Goal: Navigation & Orientation: Find specific page/section

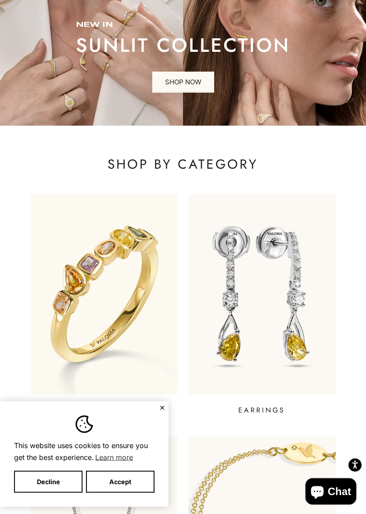
scroll to position [79, 0]
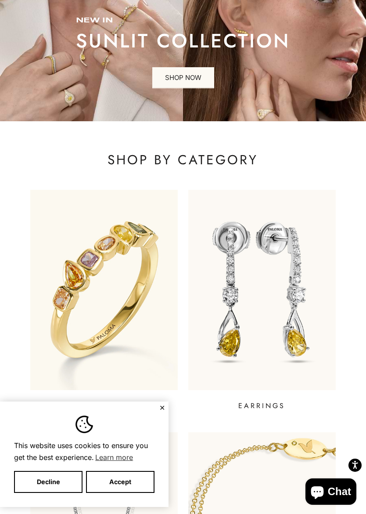
click at [44, 453] on button "Decline" at bounding box center [48, 482] width 68 height 22
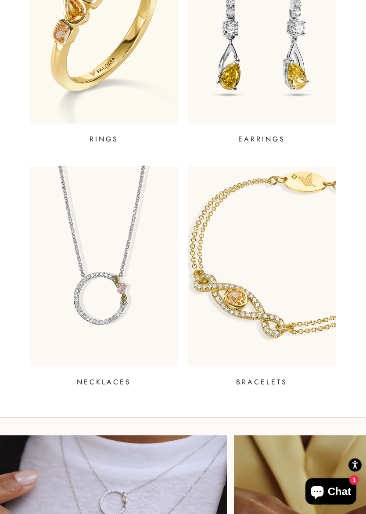
scroll to position [345, 0]
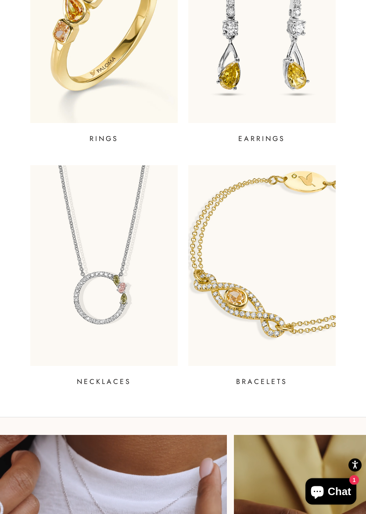
click at [86, 378] on p "NECKLACES" at bounding box center [104, 382] width 54 height 11
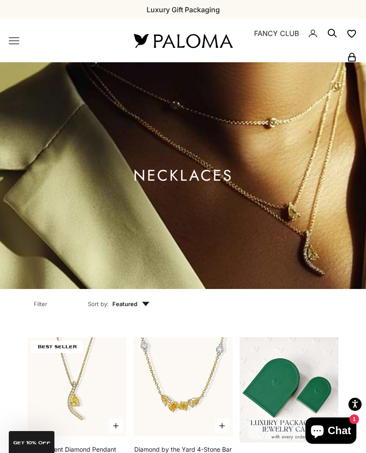
click at [7, 37] on x-header "Paloma Diamonds Open navigation menu Open search NEW ARRIVALS By Category Categ…" at bounding box center [183, 40] width 366 height 43
click at [9, 43] on icon "Primary navigation" at bounding box center [14, 41] width 11 height 11
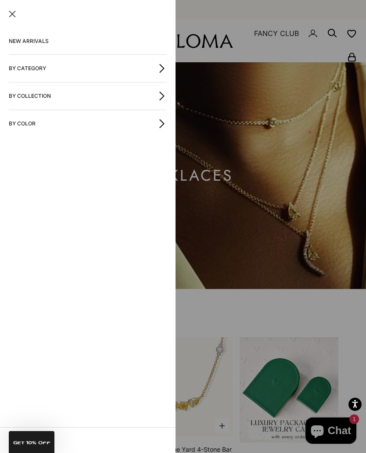
click at [155, 68] on button "By Category" at bounding box center [88, 68] width 158 height 27
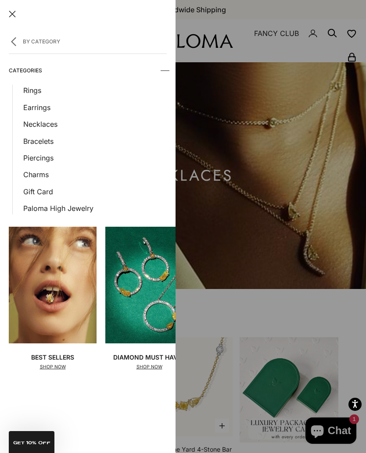
click at [24, 108] on link "Earrings" at bounding box center [95, 107] width 144 height 11
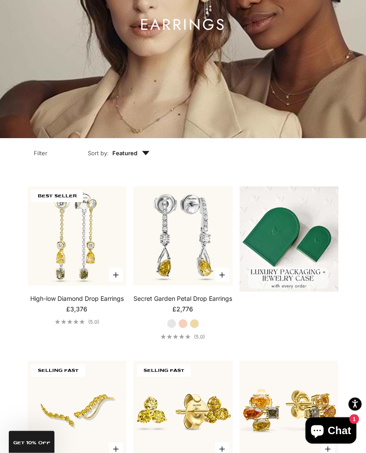
scroll to position [119, 0]
